Goal: Use online tool/utility: Utilize a website feature to perform a specific function

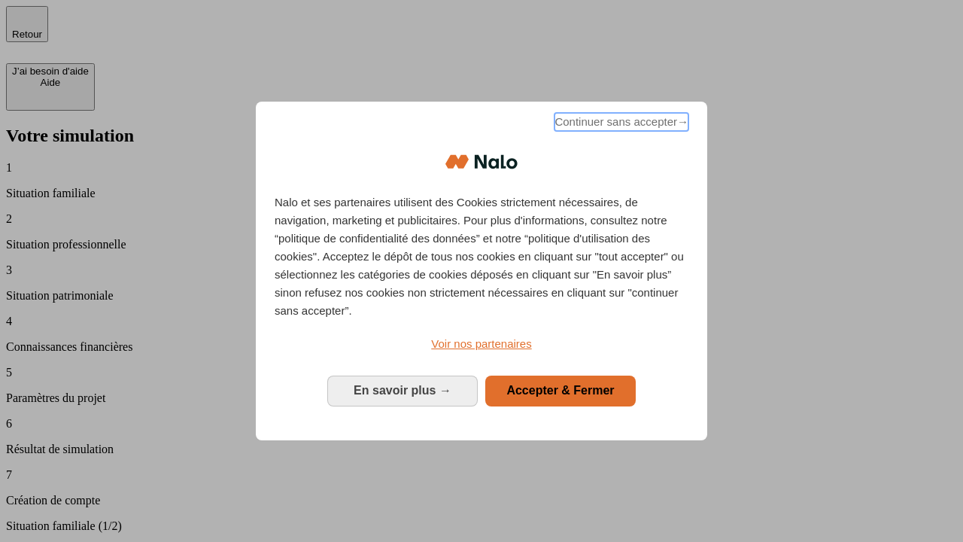
click at [620, 124] on span "Continuer sans accepter →" at bounding box center [621, 122] width 134 height 18
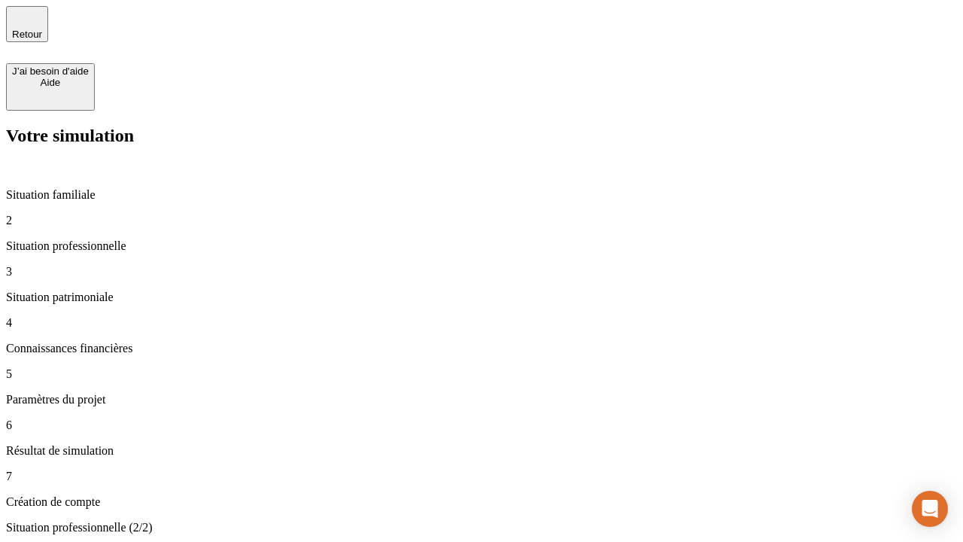
type input "30 000"
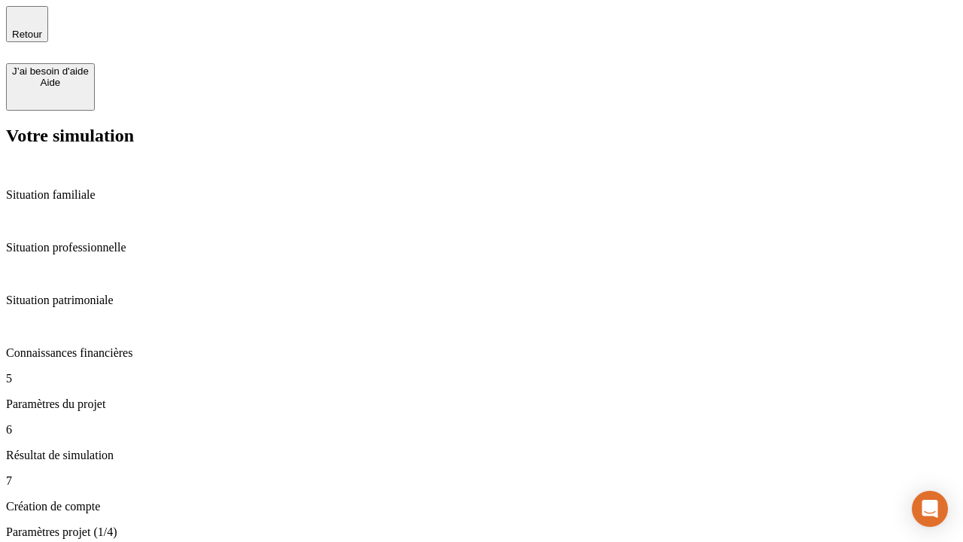
type input "25"
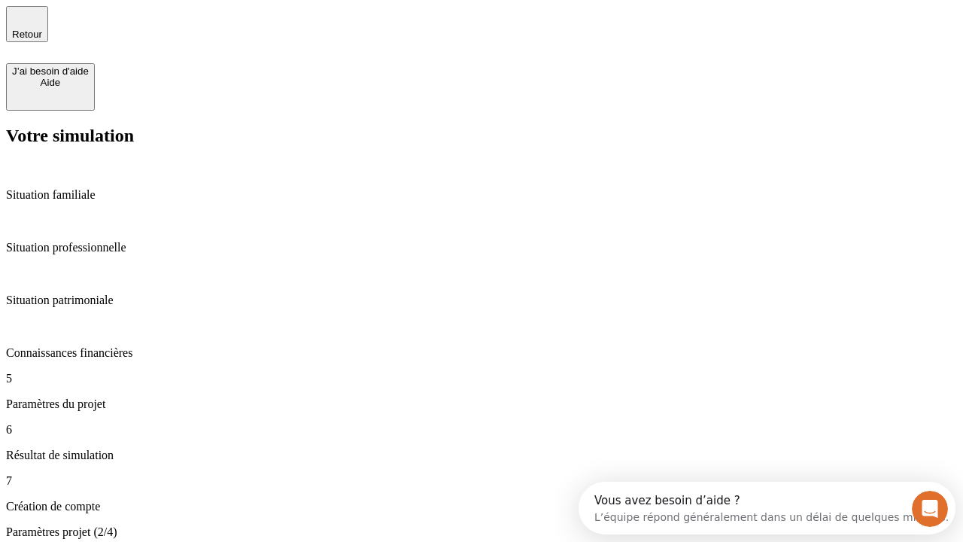
type input "5"
type input "1 000"
type input "640"
